Goal: Check status: Check status

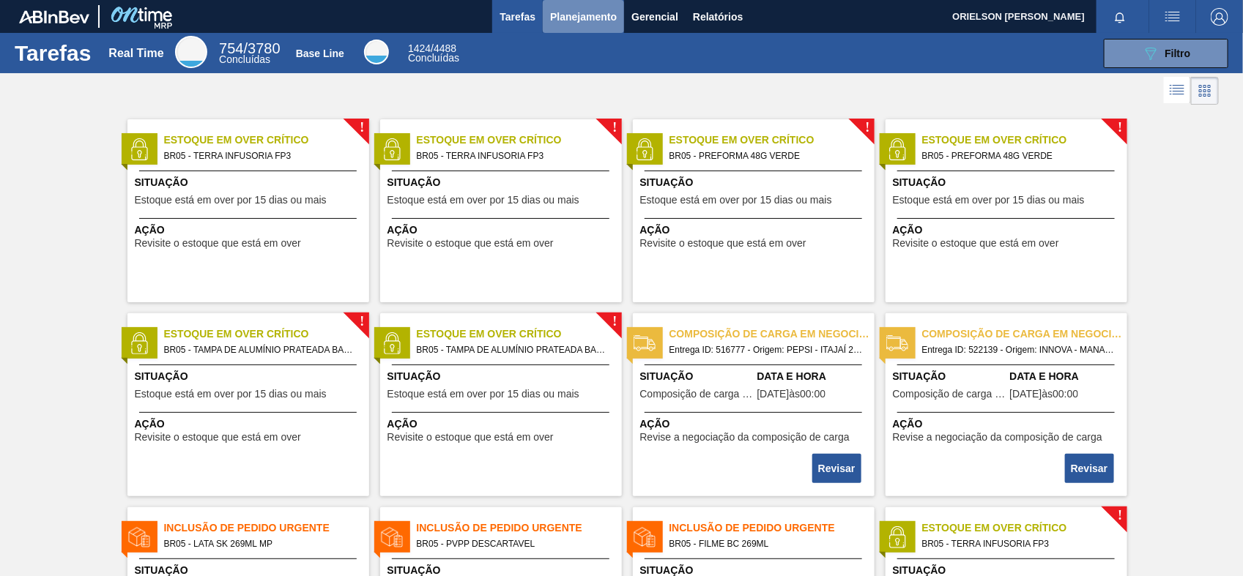
click at [550, 12] on span "Planejamento" at bounding box center [583, 17] width 67 height 18
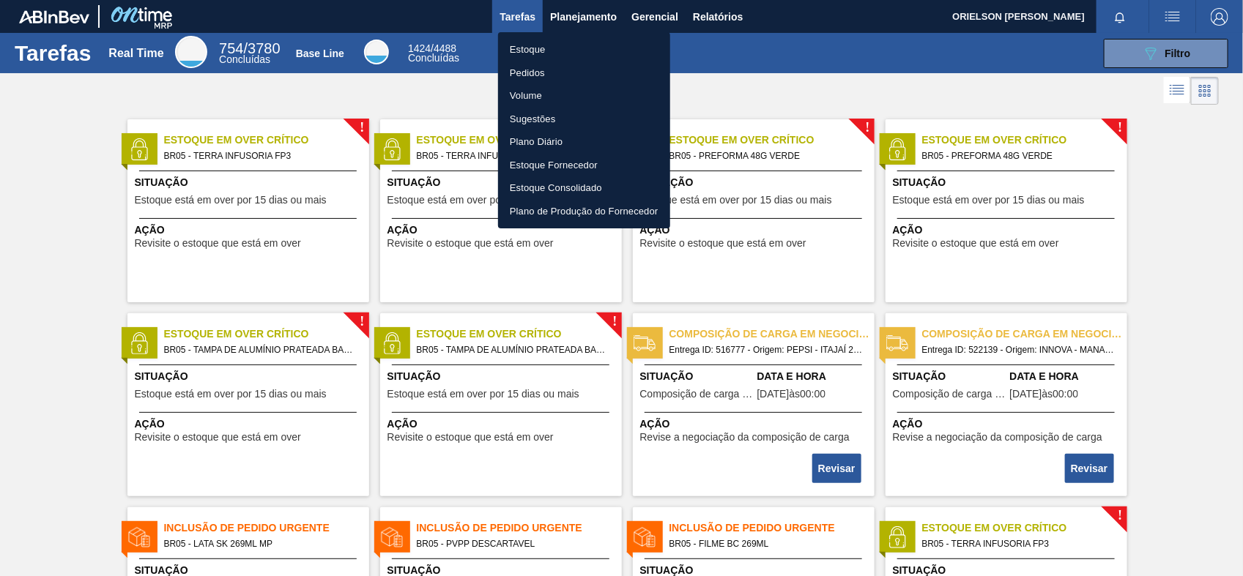
click at [546, 50] on li "Estoque" at bounding box center [584, 49] width 172 height 23
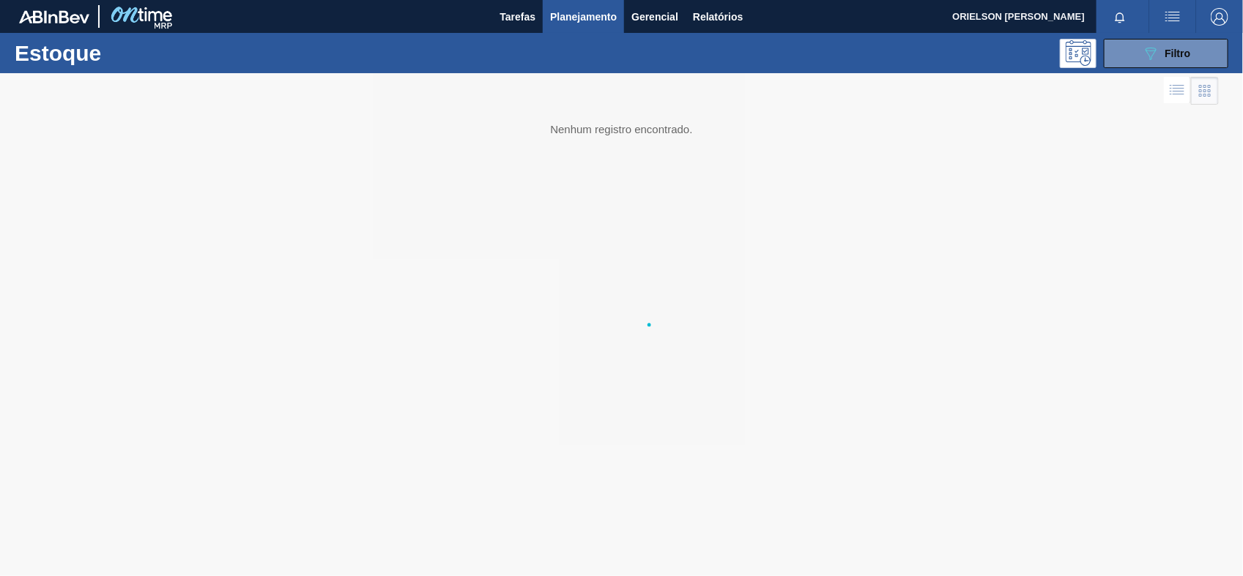
click at [546, 50] on li "Estoque" at bounding box center [583, 51] width 129 height 13
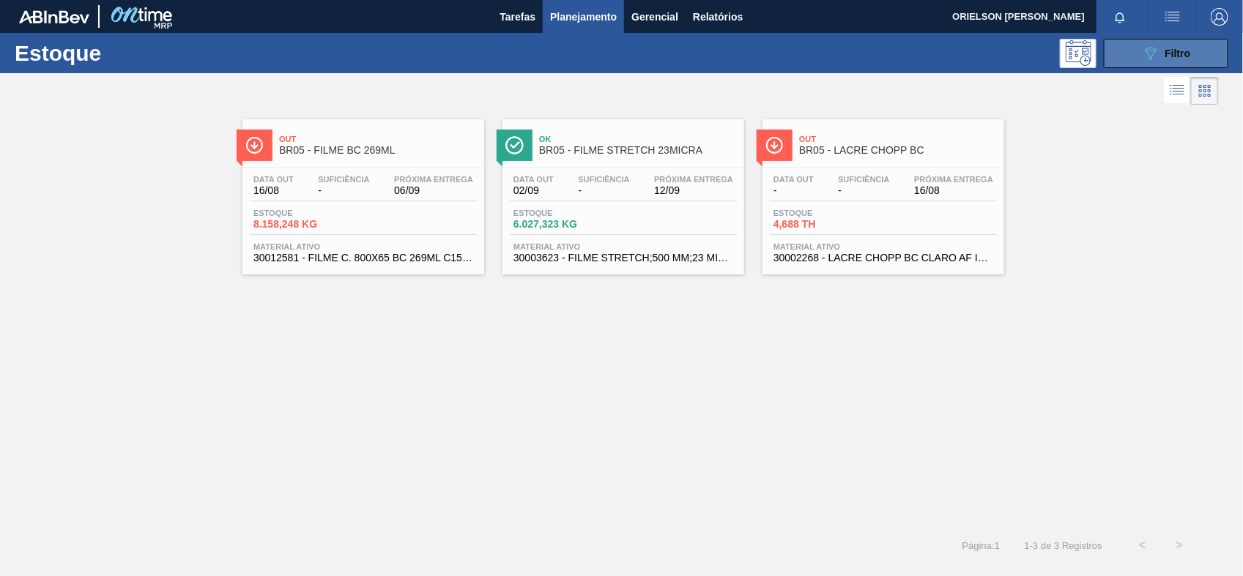
click at [1187, 57] on span "Filtro" at bounding box center [1178, 54] width 26 height 12
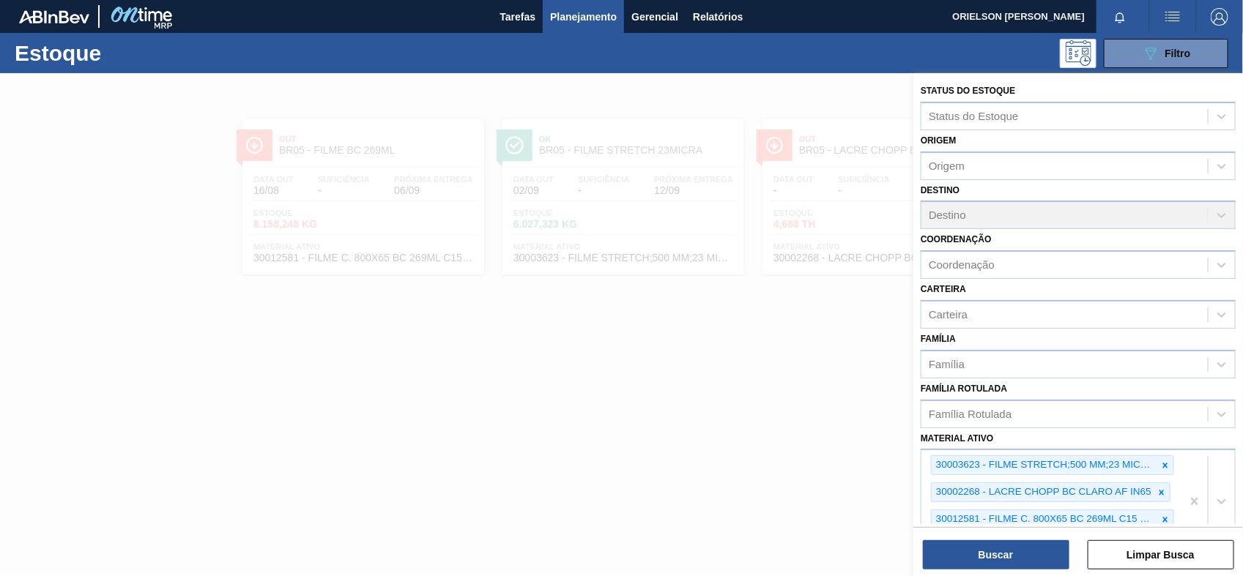
scroll to position [196, 0]
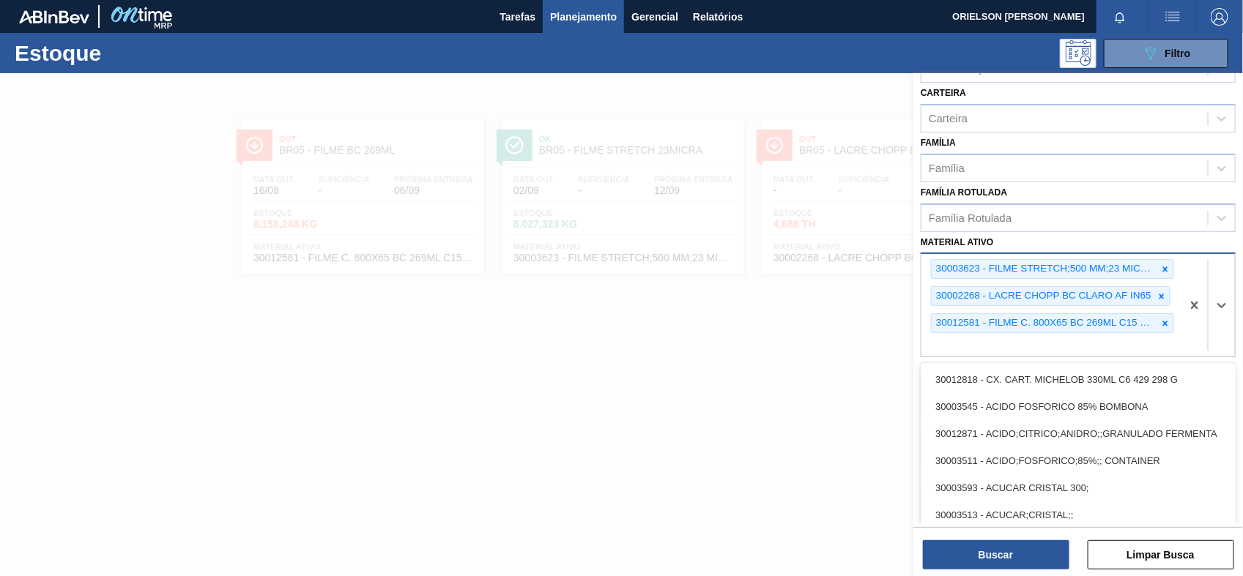
click at [1022, 349] on div "30003623 - FILME STRETCH;500 MM;23 MICRA;;HISTRETCH 30002268 - LACRE CHOPP BC C…" at bounding box center [1051, 305] width 260 height 103
paste ativo "30003188"
type ativo "30003188"
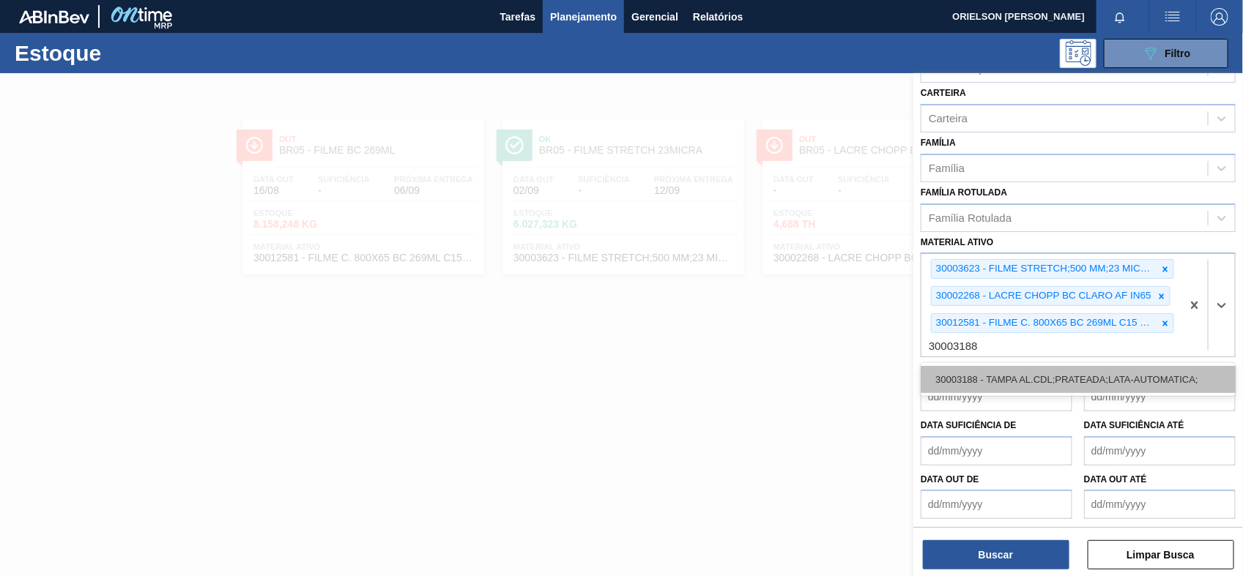
click at [1024, 372] on div "30003188 - TAMPA AL.CDL;PRATEADA;LATA-AUTOMATICA;" at bounding box center [1078, 379] width 315 height 27
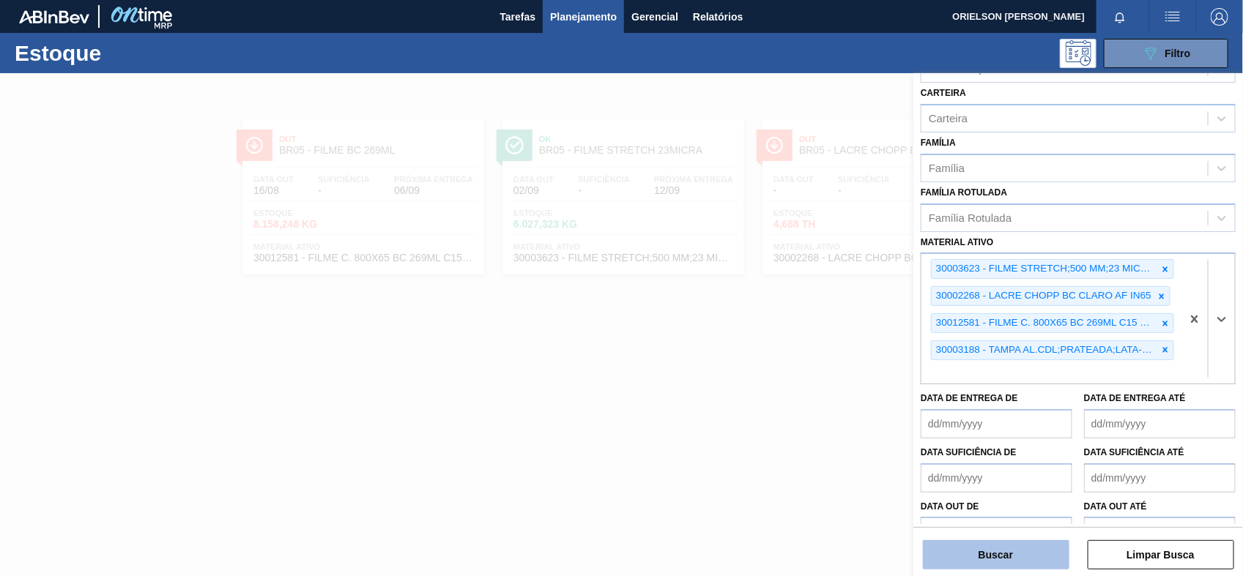
click at [1009, 560] on button "Buscar" at bounding box center [996, 555] width 146 height 29
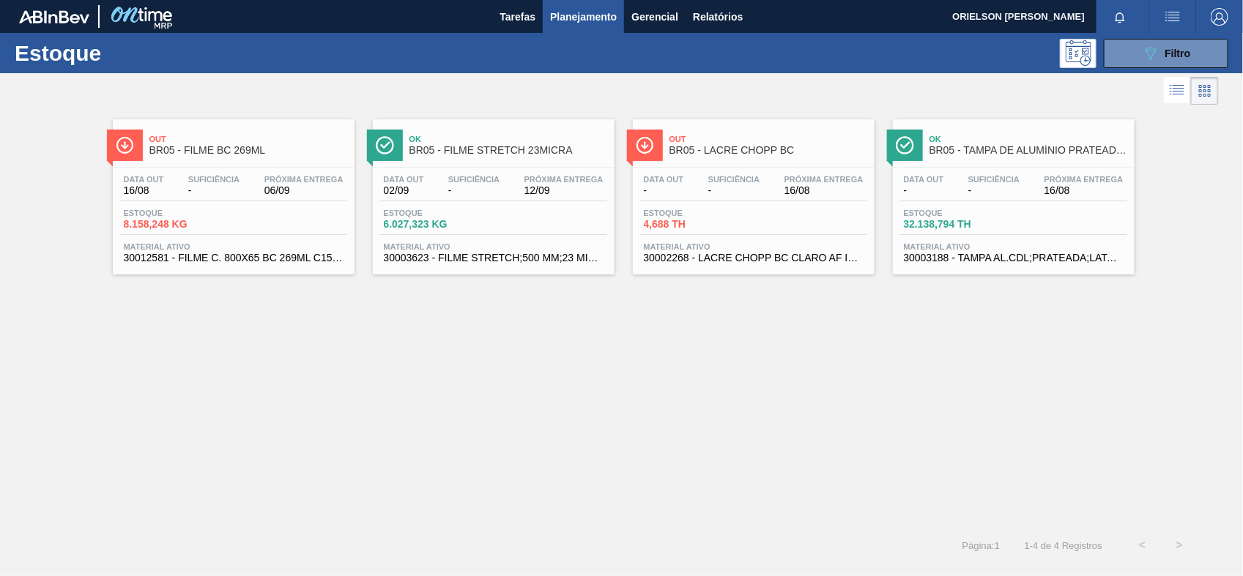
click at [1042, 220] on div "Estoque 32.138,794 TH" at bounding box center [1013, 222] width 227 height 26
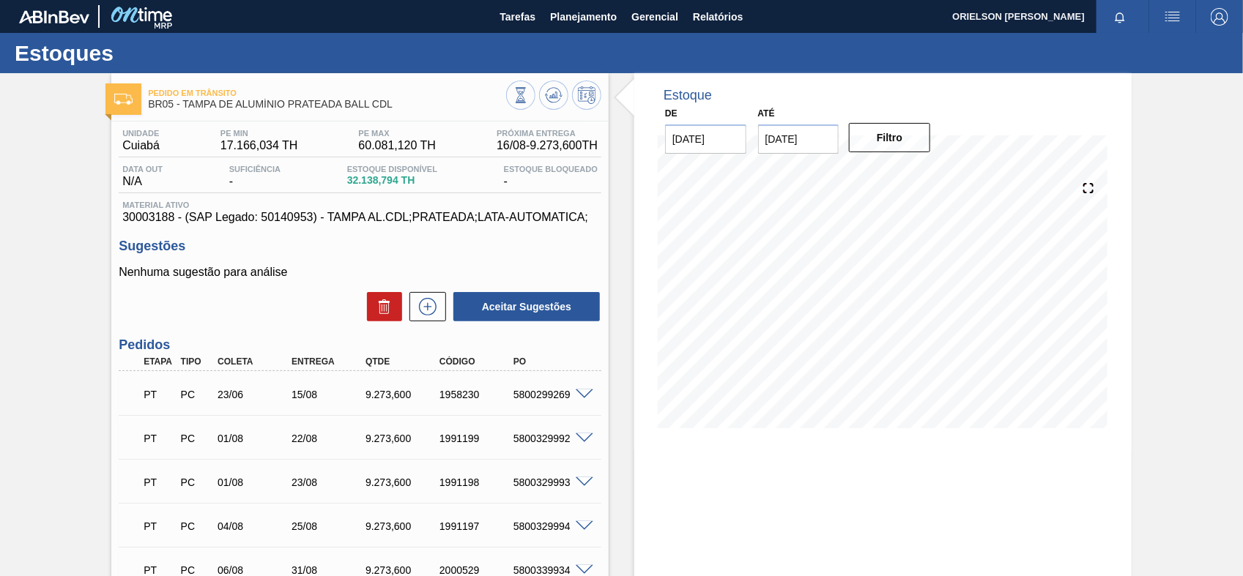
scroll to position [92, 0]
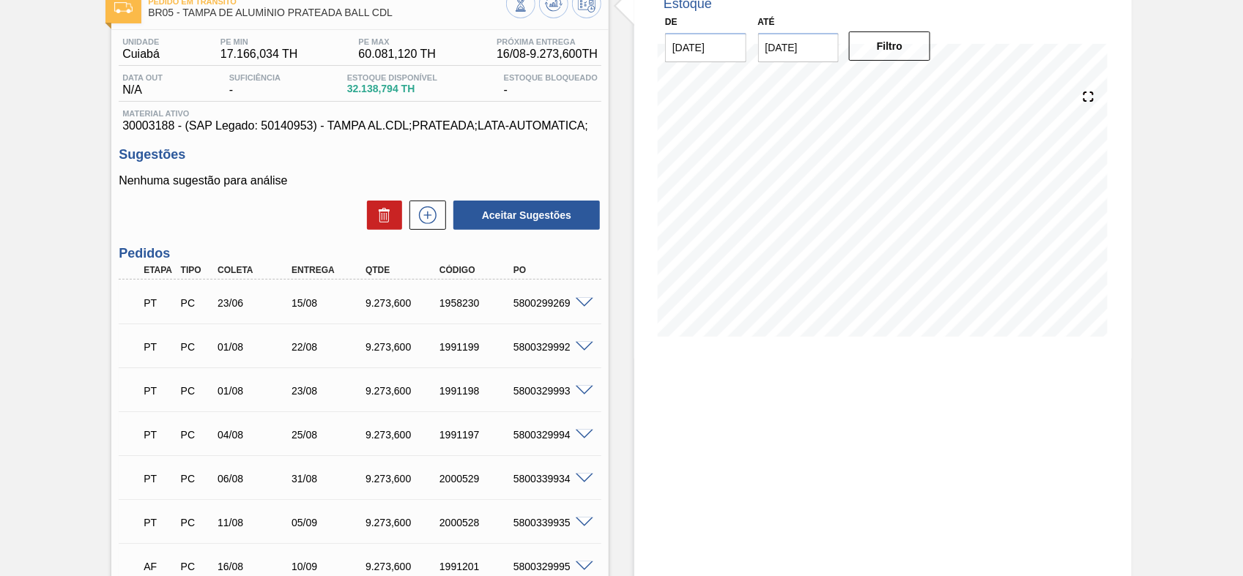
click at [299, 309] on div "15/08" at bounding box center [329, 303] width 82 height 12
click at [304, 350] on div "22/08" at bounding box center [329, 347] width 82 height 12
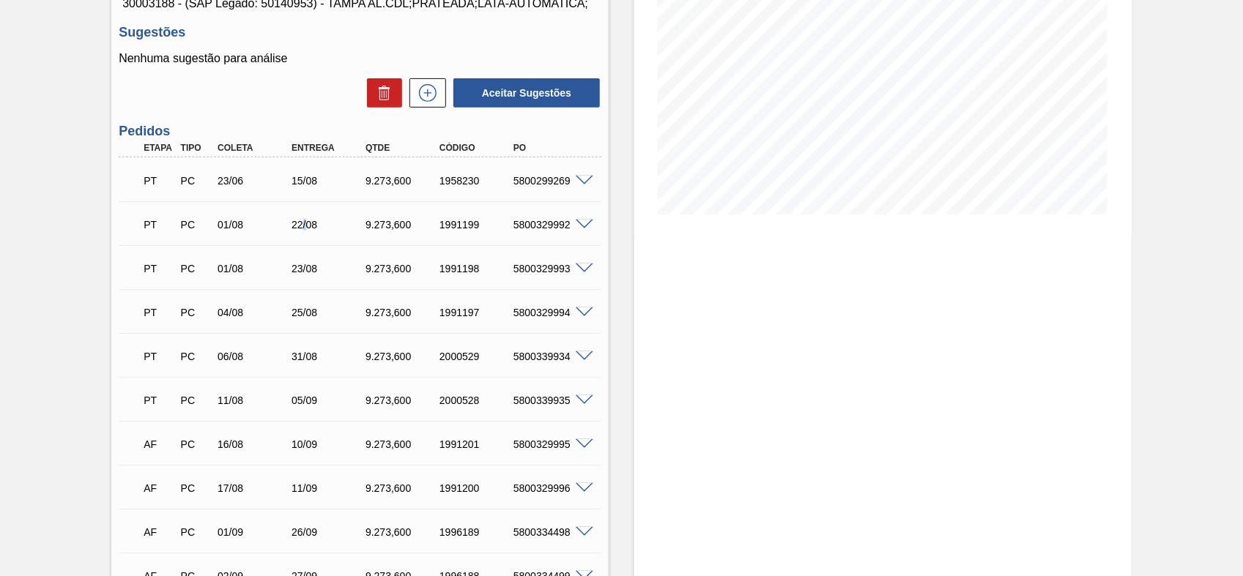
scroll to position [122, 0]
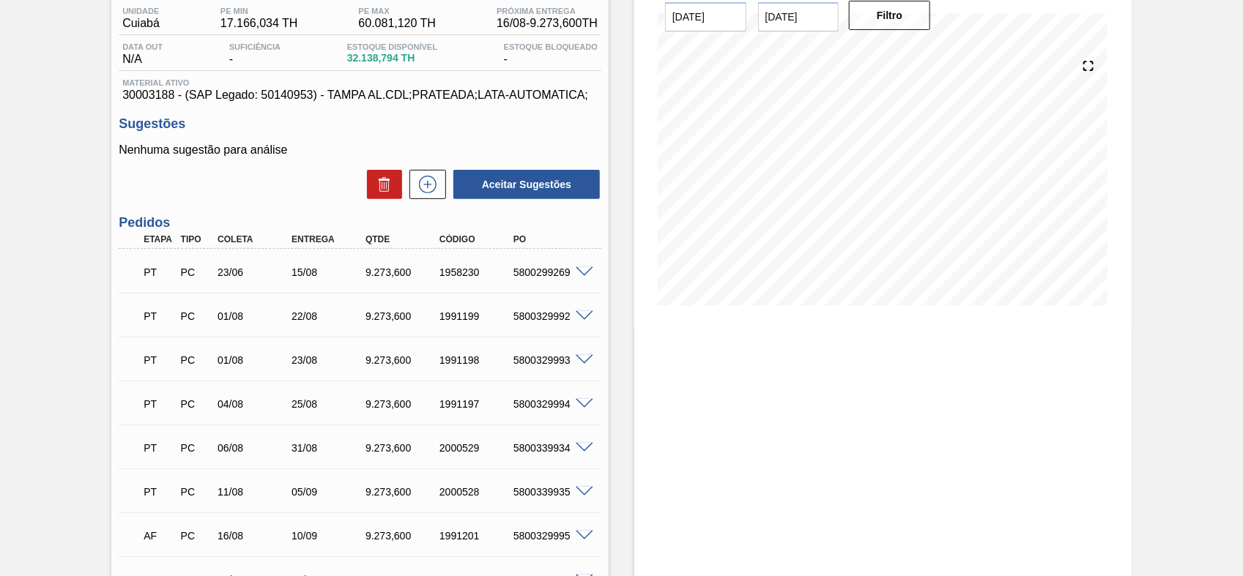
click at [1239, 264] on div "Pedido em Trânsito BR05 - [GEOGRAPHIC_DATA] DE ALUMÍNIO PRATEADA BALL CDL Unida…" at bounding box center [621, 511] width 1243 height 1121
drag, startPoint x: 1242, startPoint y: 270, endPoint x: 1240, endPoint y: 277, distance: 7.6
click at [1240, 277] on div "Pedido em Trânsito BR05 - [GEOGRAPHIC_DATA] DE ALUMÍNIO PRATEADA BALL CDL Unida…" at bounding box center [621, 511] width 1243 height 1121
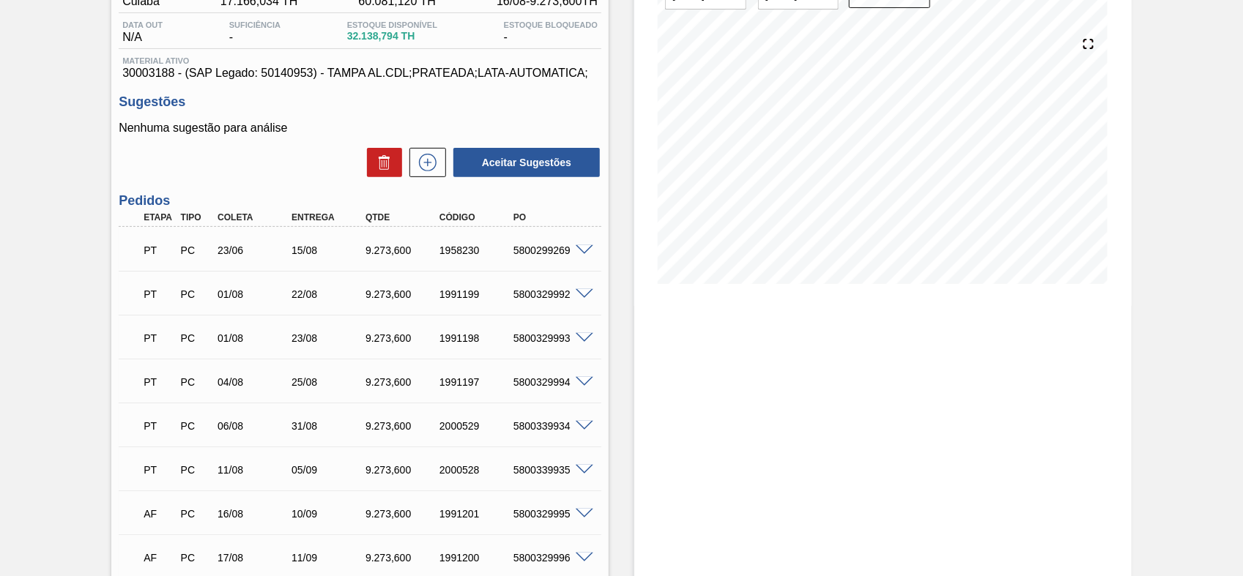
scroll to position [150, 0]
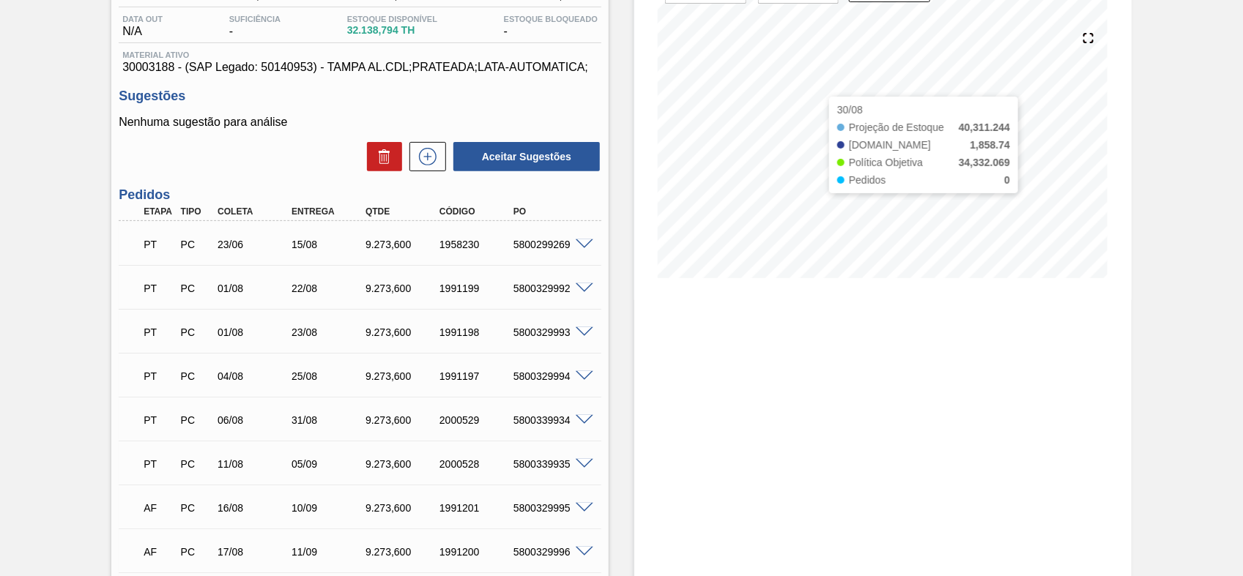
click at [1088, 425] on div "Estoque De [DATE] Até [DATE] Filtro 30/08 Projeção de Estoque 40,311.244 [DOMAI…" at bounding box center [882, 483] width 497 height 1121
